Goal: Information Seeking & Learning: Learn about a topic

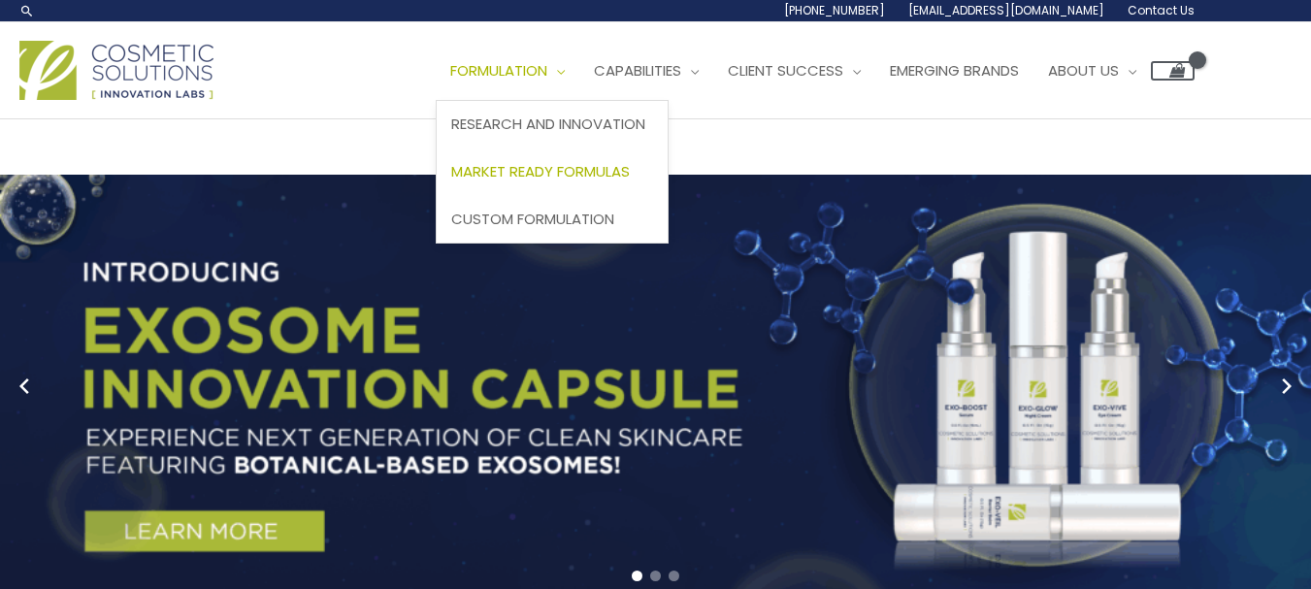
click at [451, 181] on span "Market Ready Formulas" at bounding box center [540, 171] width 179 height 20
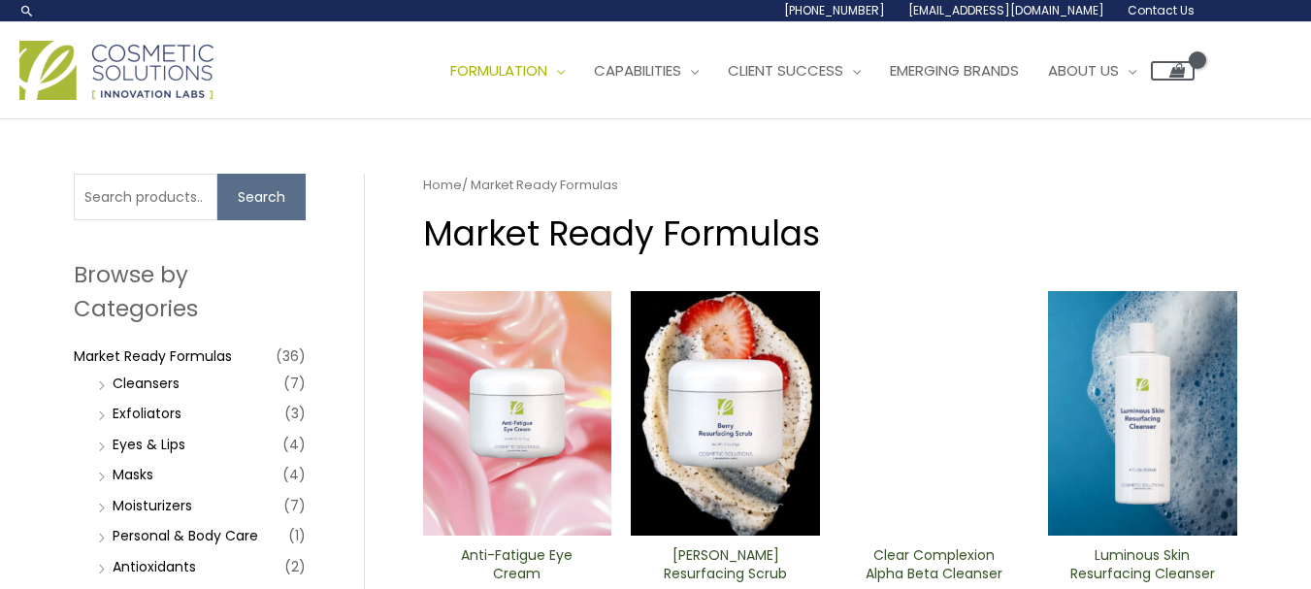
click at [228, 119] on div "Main Menu Formulation Menu Toggle Research and Innovation Market Ready Formulas…" at bounding box center [655, 70] width 1311 height 97
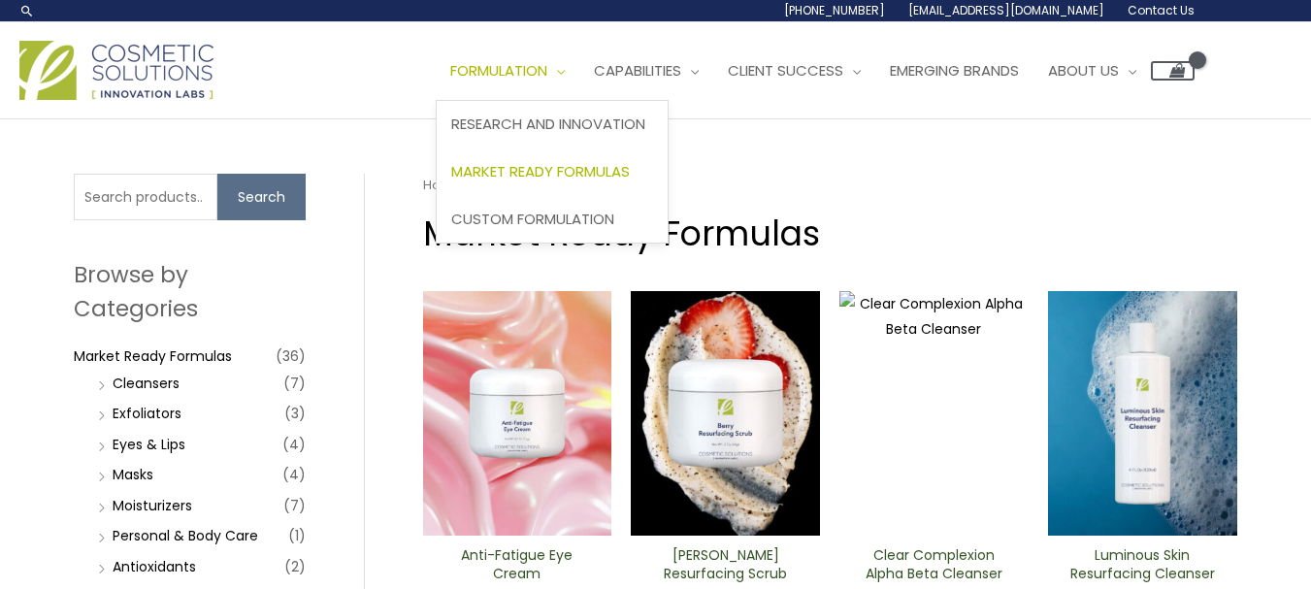
click at [451, 181] on span "Market Ready Formulas" at bounding box center [540, 171] width 179 height 20
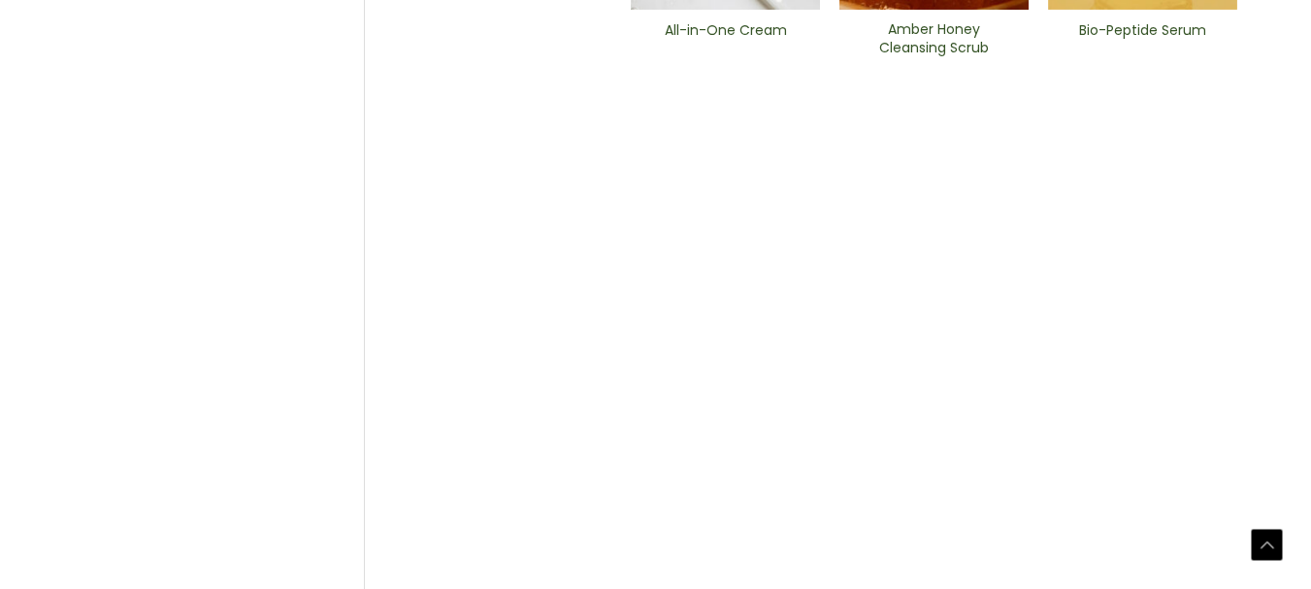
scroll to position [1242, 0]
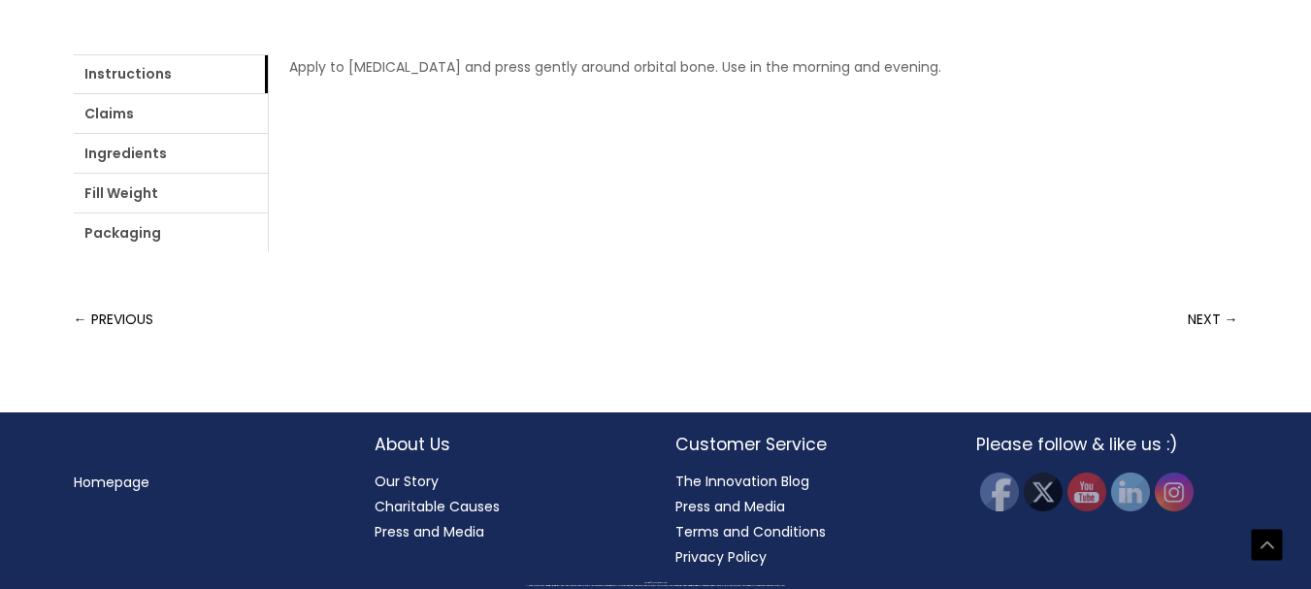
scroll to position [1242, 0]
click at [268, 173] on link "Ingredients" at bounding box center [171, 153] width 194 height 39
click at [195, 133] on link "Claims" at bounding box center [171, 113] width 194 height 39
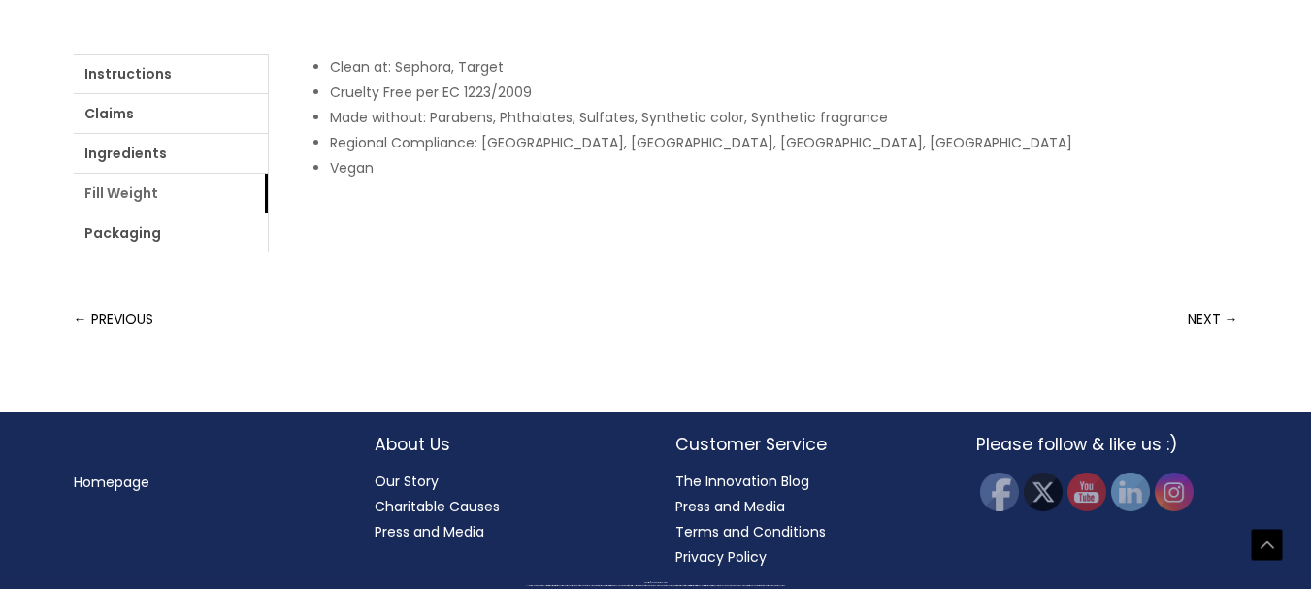
click at [268, 212] on link "Fill Weight" at bounding box center [171, 193] width 194 height 39
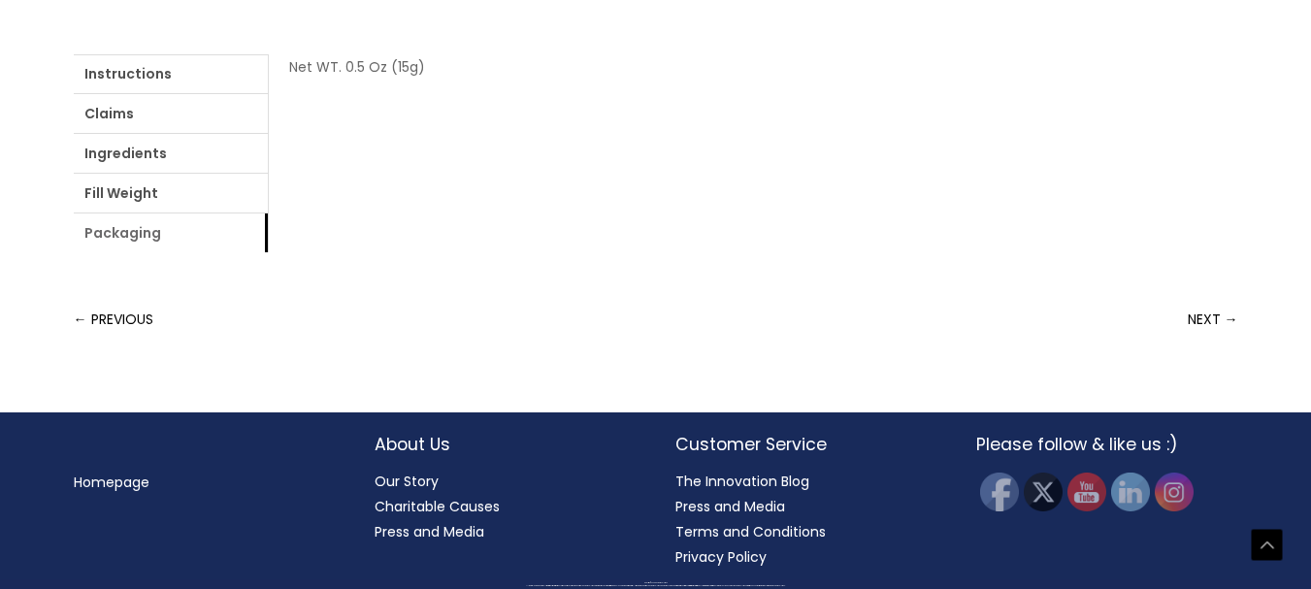
click at [268, 252] on link "Packaging" at bounding box center [171, 232] width 194 height 39
click at [268, 173] on link "Ingredients" at bounding box center [171, 153] width 194 height 39
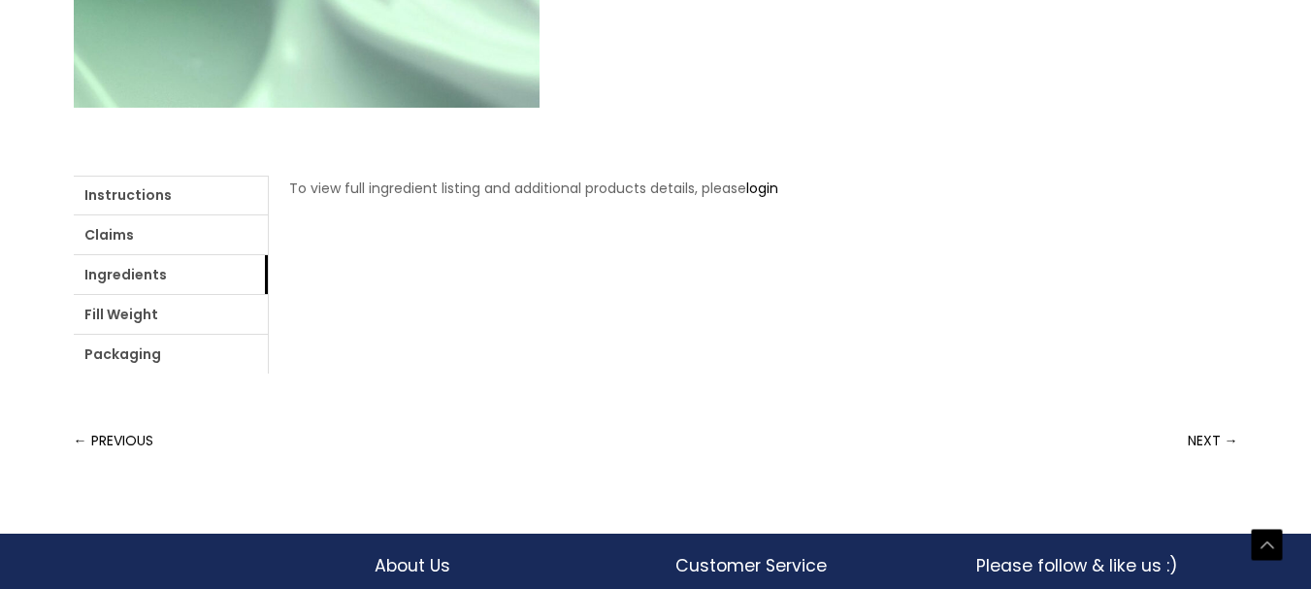
scroll to position [211, 0]
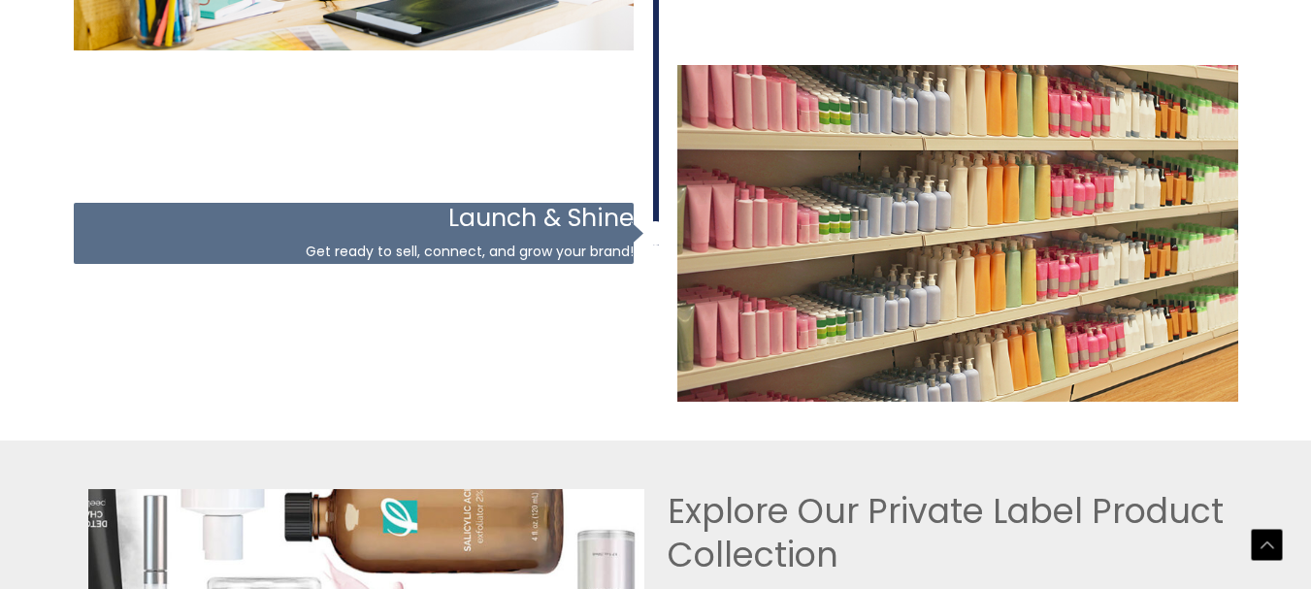
scroll to position [3892, 0]
